Goal: Information Seeking & Learning: Check status

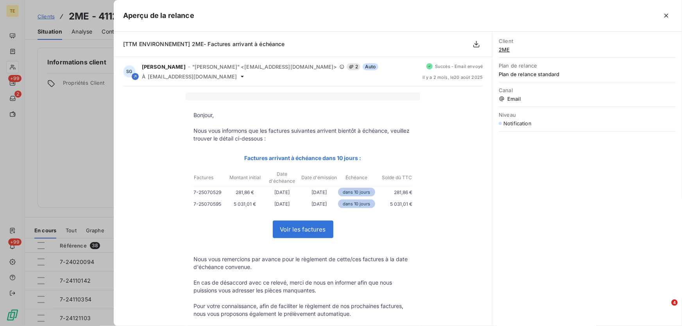
scroll to position [86, 0]
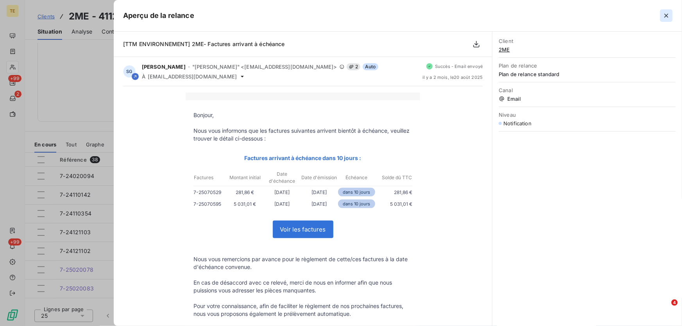
click at [663, 16] on icon "button" at bounding box center [666, 16] width 8 height 8
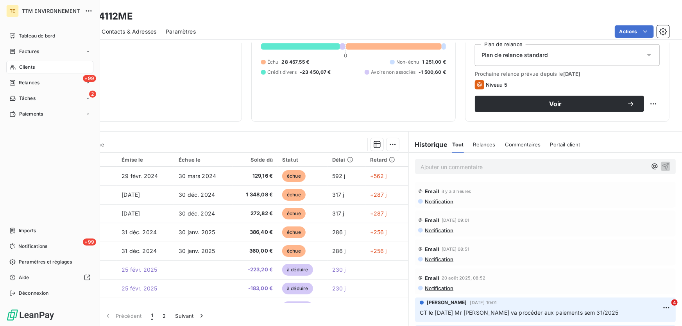
click at [25, 66] on span "Clients" at bounding box center [27, 67] width 16 height 7
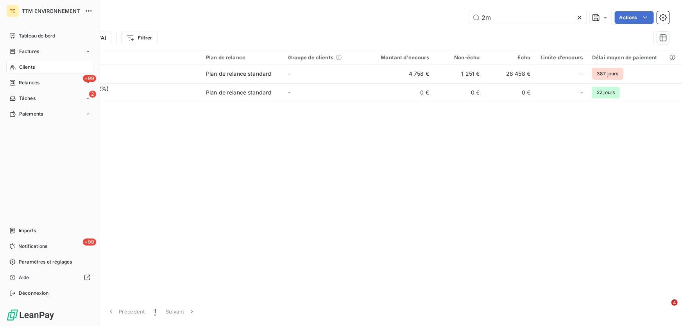
drag, startPoint x: 26, startPoint y: 82, endPoint x: 54, endPoint y: 59, distance: 36.3
click at [27, 82] on span "Relances" at bounding box center [29, 82] width 21 height 7
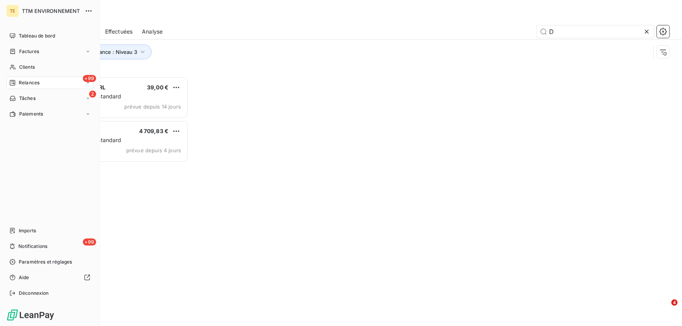
scroll to position [245, 145]
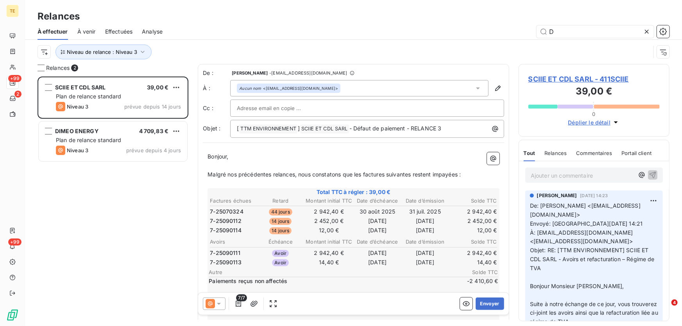
click at [59, 186] on div "SCIIE ET CDL SARL 39,00 € Plan de relance standard Niveau 3 prévue depuis 14 jo…" at bounding box center [113, 202] width 151 height 250
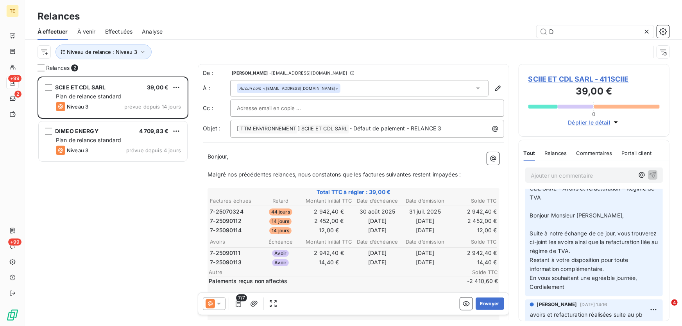
scroll to position [0, 0]
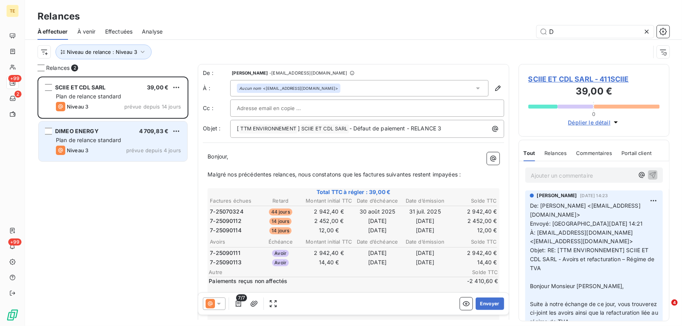
click at [88, 148] on span "Niveau 3" at bounding box center [77, 150] width 21 height 6
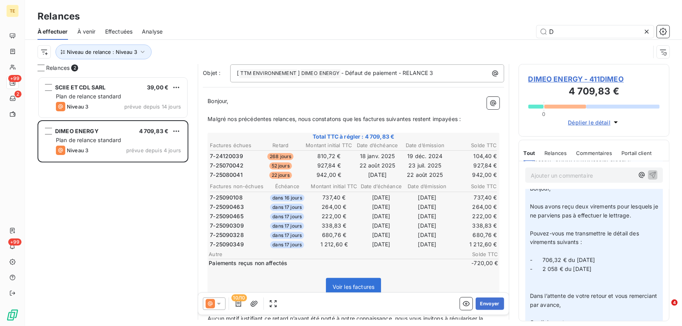
scroll to position [71, 0]
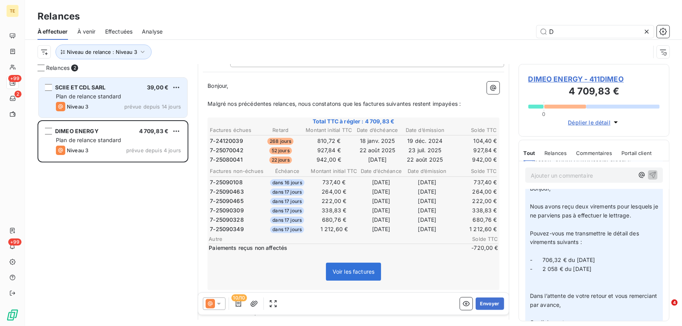
click at [89, 94] on span "Plan de relance standard" at bounding box center [89, 96] width 66 height 7
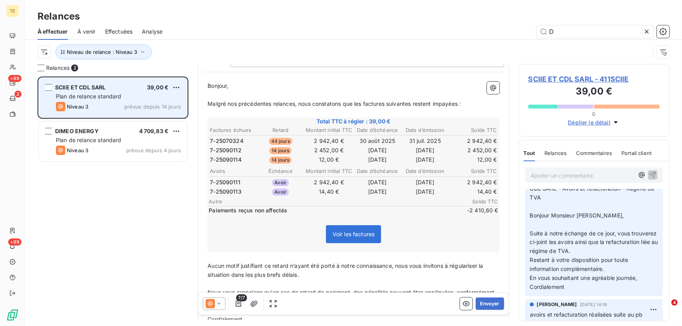
scroll to position [43, 0]
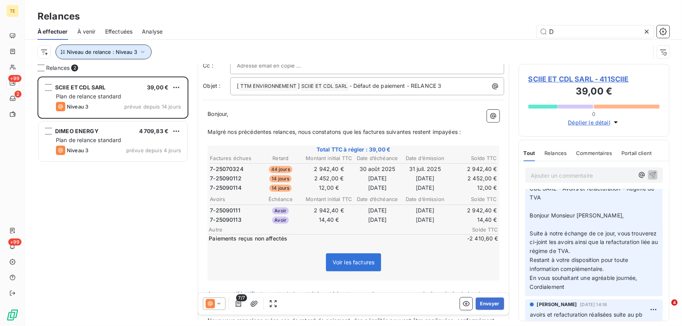
click at [141, 51] on icon "button" at bounding box center [143, 52] width 8 height 8
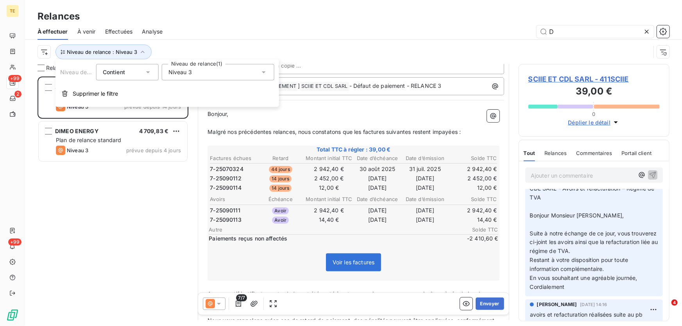
click at [202, 73] on div "Niveau 3" at bounding box center [218, 72] width 113 height 16
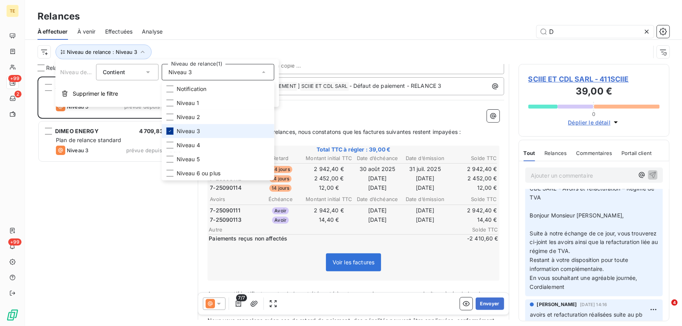
click at [171, 131] on icon at bounding box center [170, 131] width 5 height 5
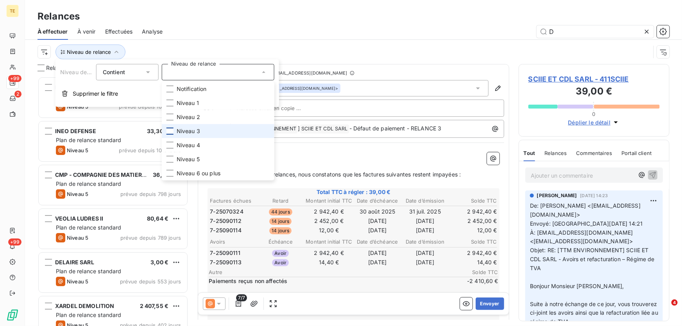
scroll to position [245, 145]
click at [173, 147] on div at bounding box center [169, 145] width 7 height 7
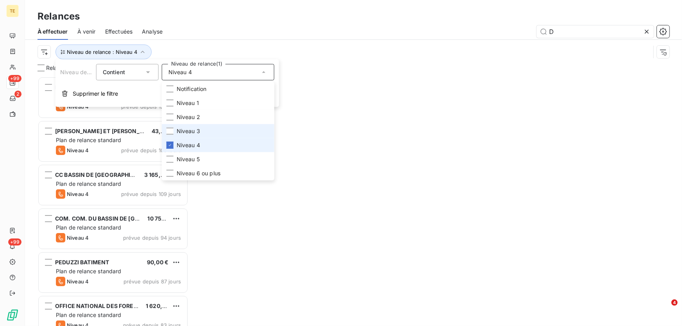
scroll to position [245, 145]
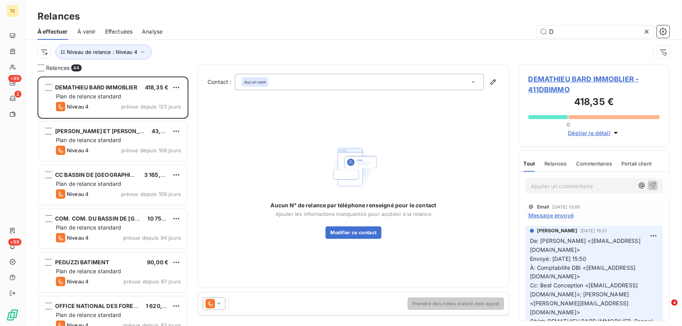
click at [269, 27] on div "D" at bounding box center [420, 31] width 497 height 13
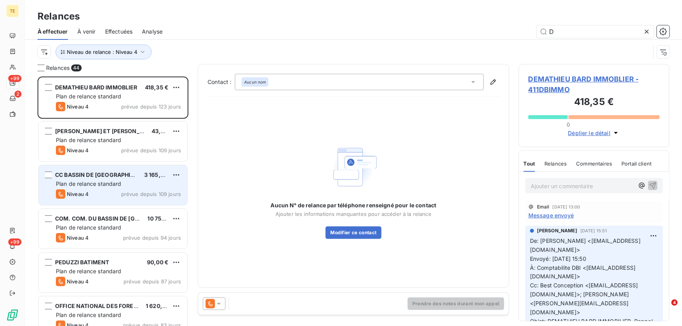
click at [129, 179] on div "CC BASSIN DE POMPEY 3 165,65 € Plan de relance standard Niveau 4 prévue depuis …" at bounding box center [113, 185] width 148 height 40
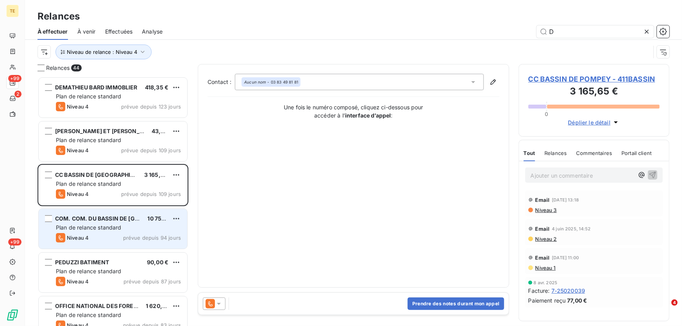
click at [100, 235] on div "Niveau 4 prévue depuis 94 jours" at bounding box center [118, 237] width 125 height 9
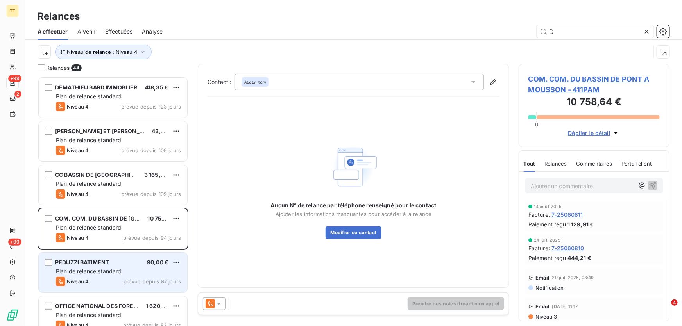
click at [101, 266] on div "PEDUZZI BATIMENT 90,00 € Plan de relance standard Niveau 4 prévue depuis 87 jou…" at bounding box center [113, 273] width 148 height 40
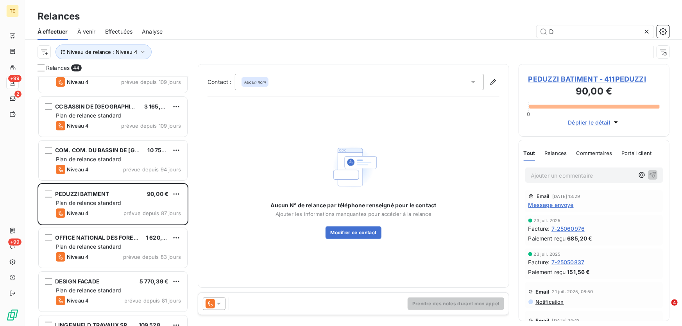
scroll to position [71, 0]
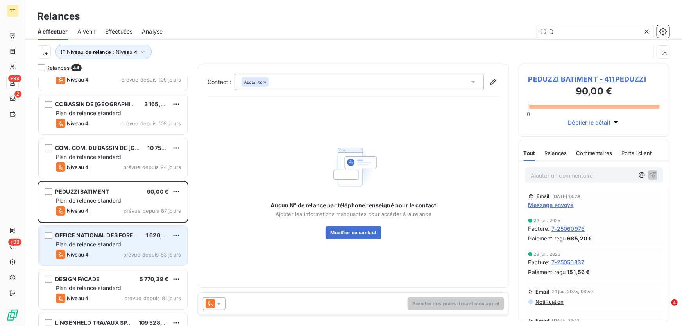
click at [104, 241] on span "Plan de relance standard" at bounding box center [89, 244] width 66 height 7
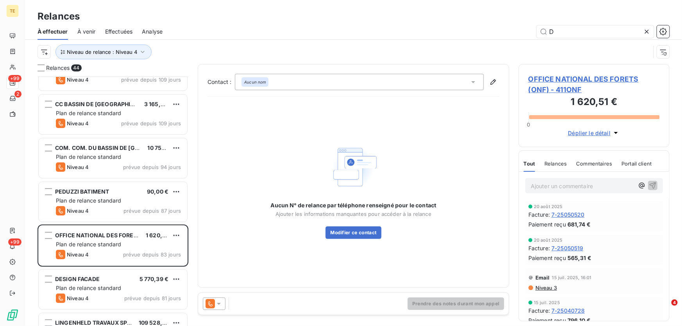
click at [570, 74] on span "OFFICE NATIONAL DES FORETS (ONF) - 411ONF" at bounding box center [593, 84] width 131 height 21
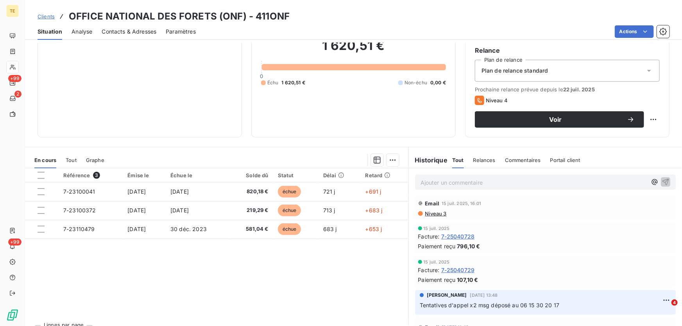
scroll to position [71, 0]
